Goal: Navigation & Orientation: Find specific page/section

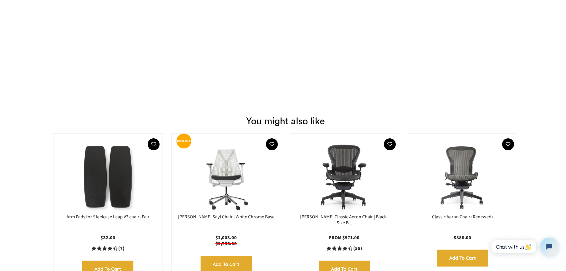
scroll to position [831, 0]
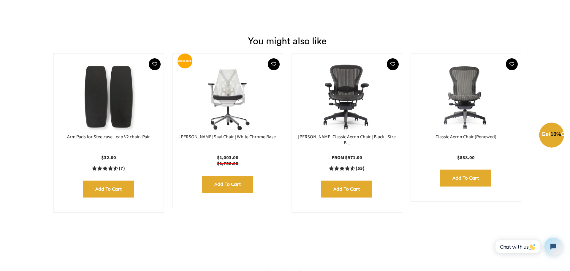
click at [440, 34] on div "Close dialog Exclusive Offer: Enjoy 10% Off! Get Your Coupon Code Now. Sign up …" at bounding box center [285, 134] width 570 height 271
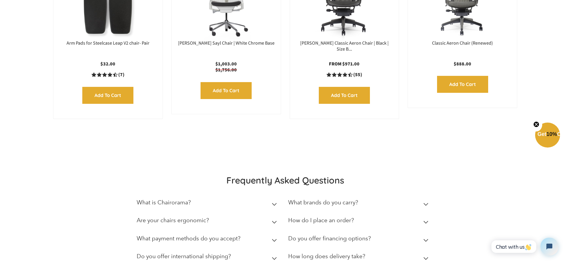
scroll to position [980, 0]
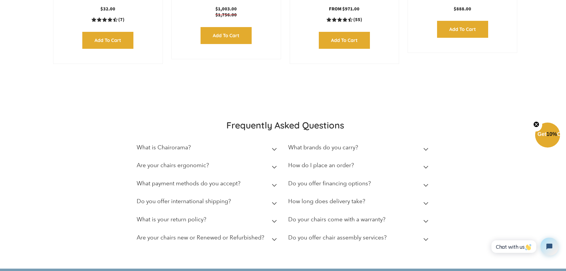
click at [273, 148] on icon at bounding box center [274, 149] width 5 height 3
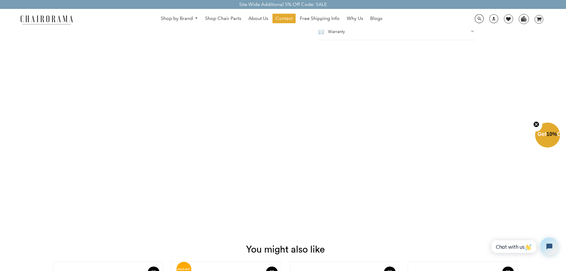
scroll to position [475, 0]
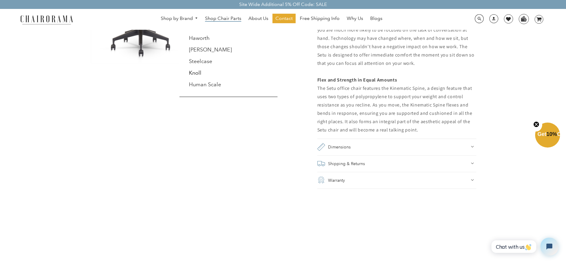
click at [221, 18] on span "Shop Chair Parts" at bounding box center [223, 18] width 36 height 6
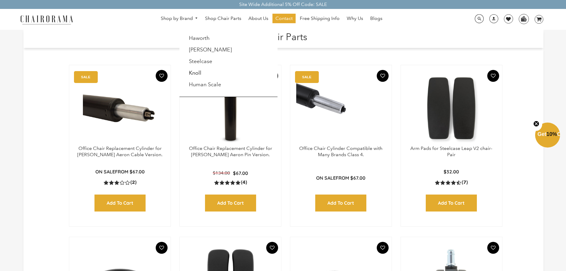
click at [184, 16] on link "Shop by Brand" at bounding box center [179, 18] width 43 height 9
click at [203, 41] on link "Haworth" at bounding box center [199, 38] width 21 height 7
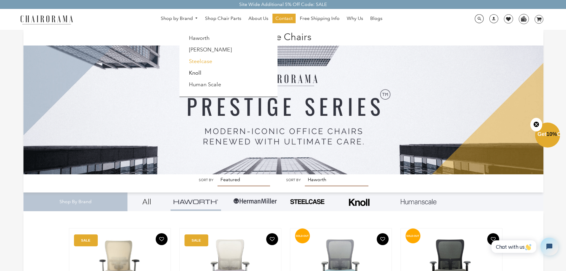
click at [196, 62] on link "Steelcase" at bounding box center [200, 61] width 23 height 7
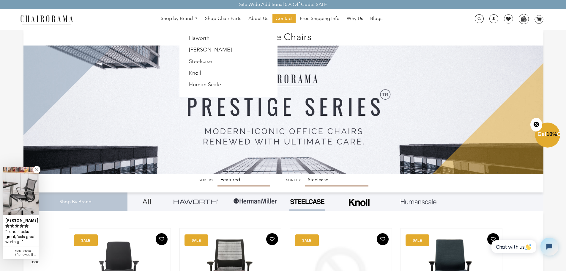
click at [197, 70] on link "Knoll" at bounding box center [195, 72] width 12 height 7
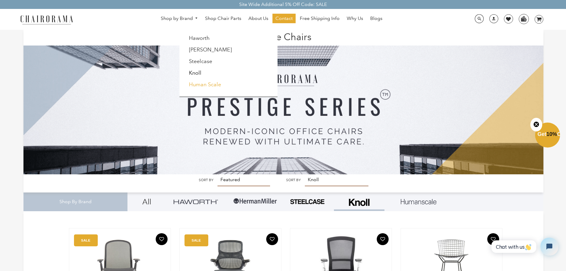
click at [197, 85] on link "Human Scale" at bounding box center [205, 84] width 32 height 7
